Goal: Book appointment/travel/reservation

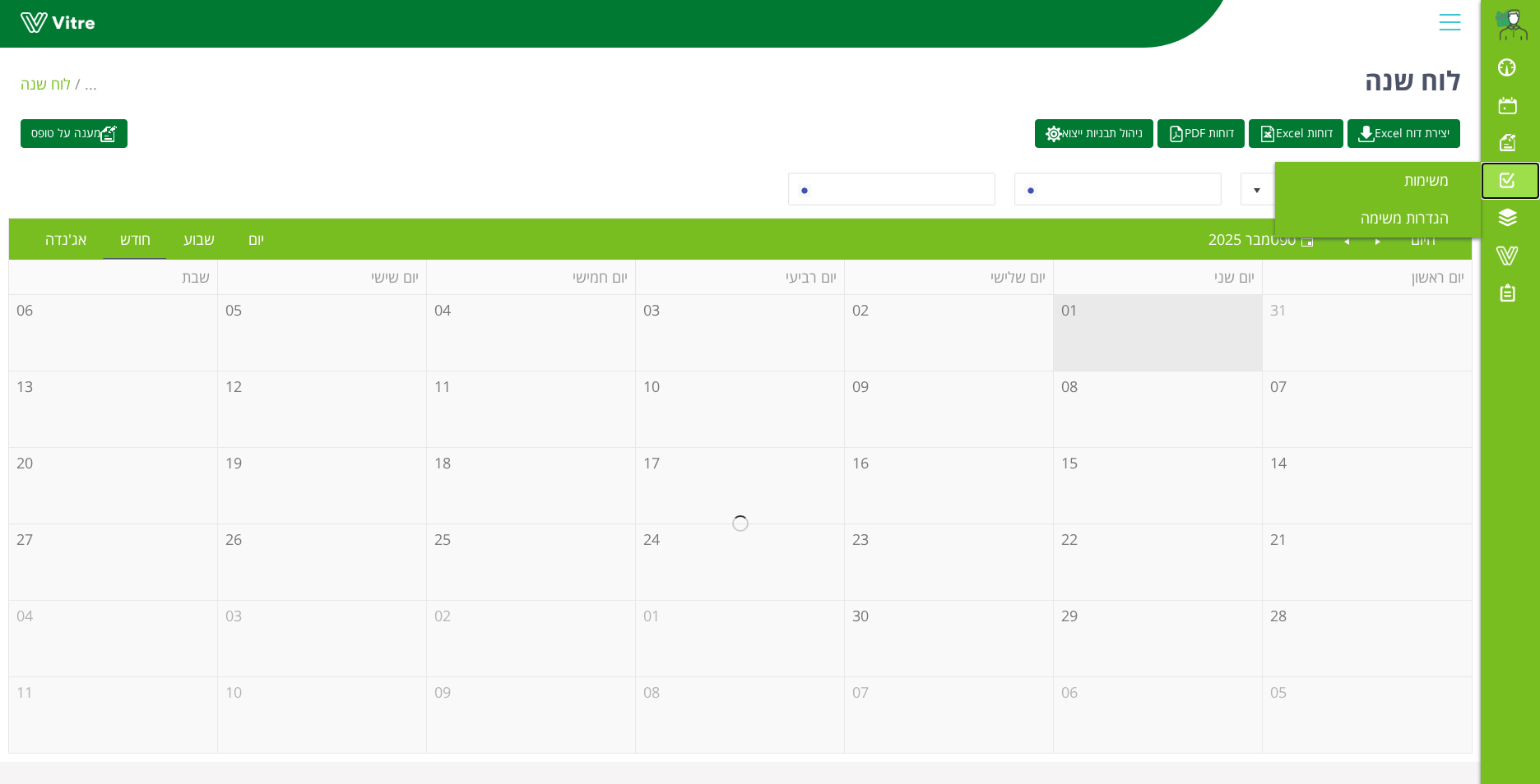
click at [1508, 181] on span at bounding box center [1506, 179] width 41 height 19
click at [1504, 182] on span at bounding box center [1506, 179] width 41 height 19
click at [1499, 184] on span at bounding box center [1506, 179] width 41 height 19
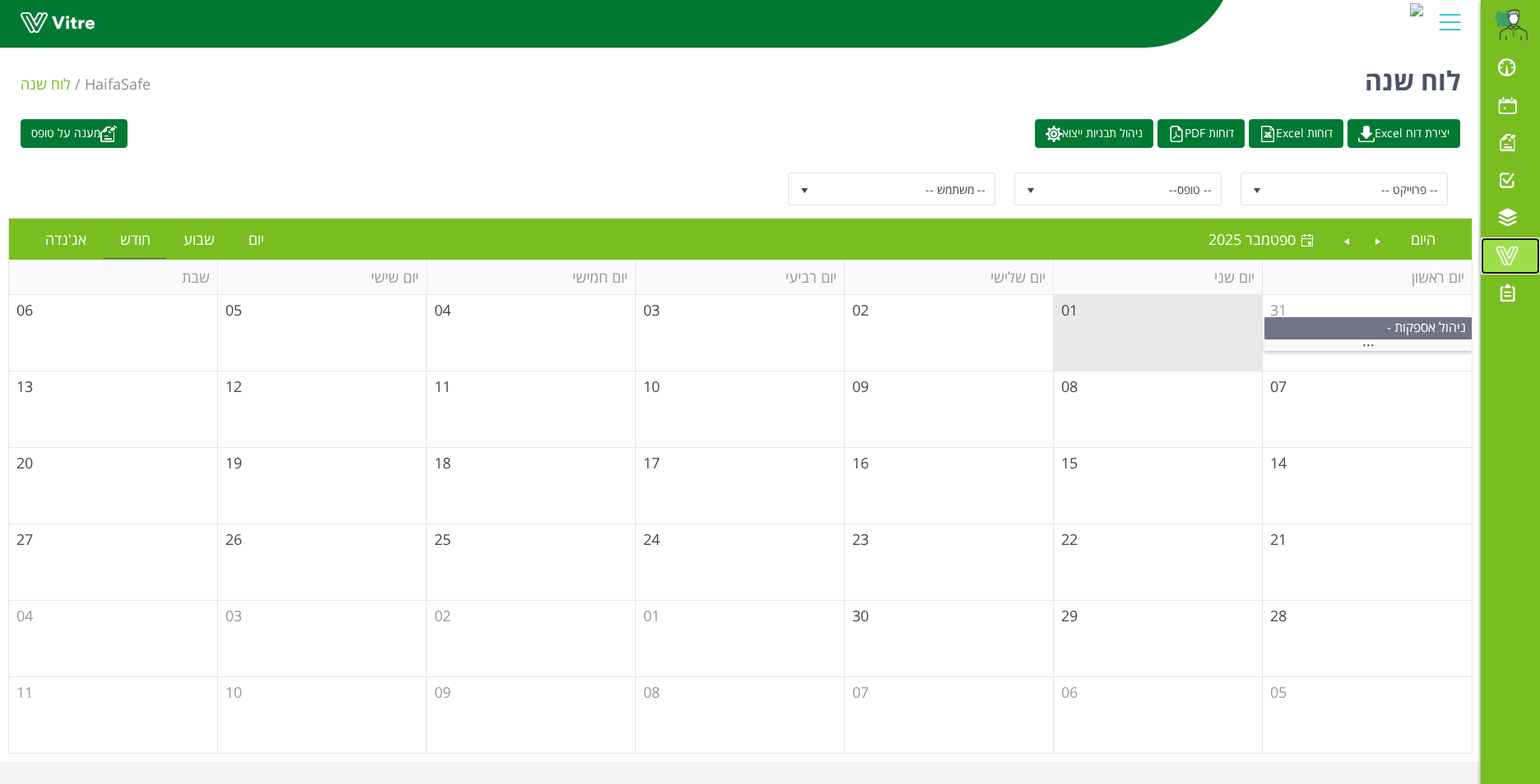
click at [1511, 254] on span at bounding box center [1506, 255] width 41 height 19
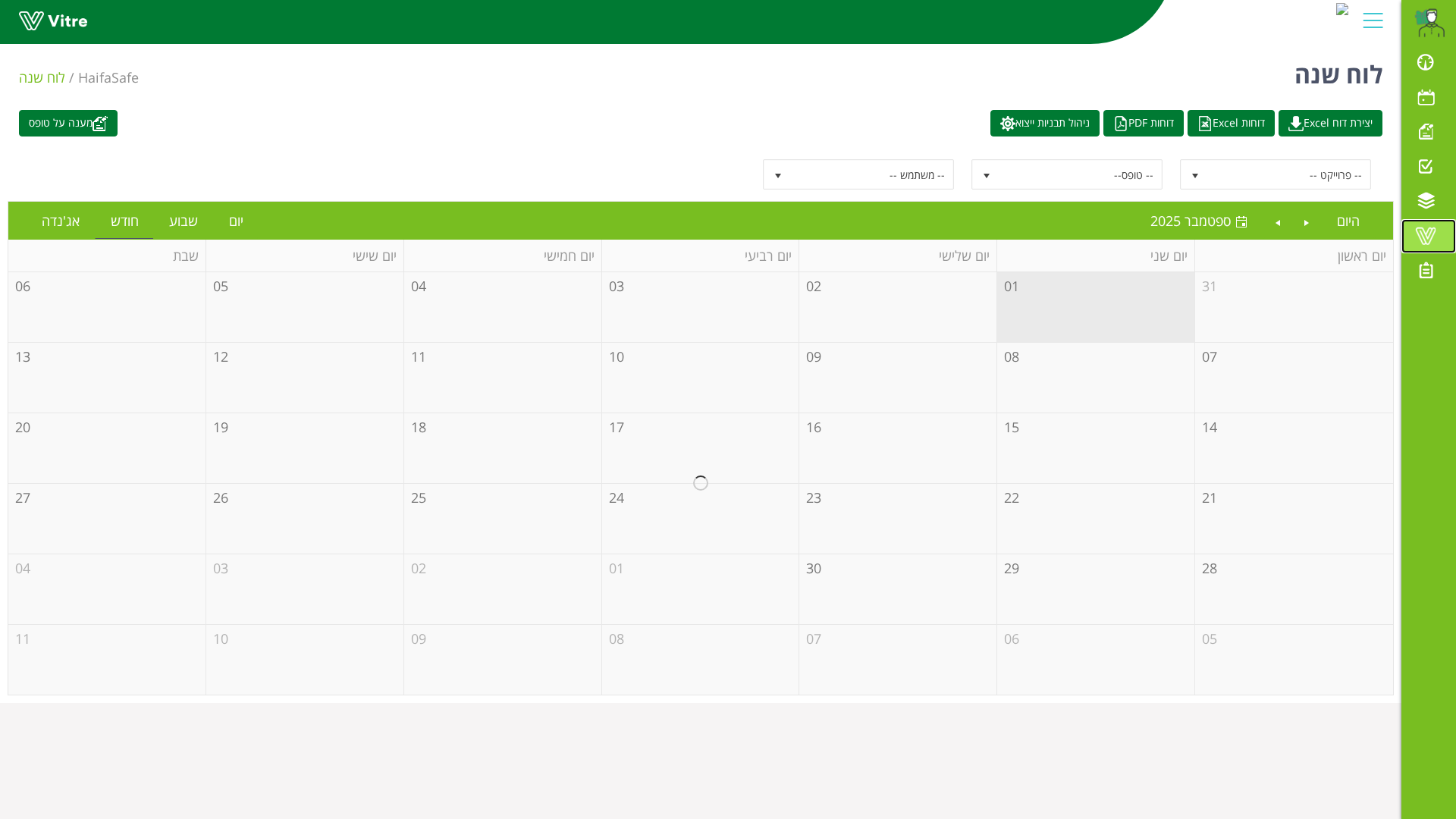
click at [1419, 231] on span at bounding box center [1426, 236] width 38 height 18
